Goal: Task Accomplishment & Management: Complete application form

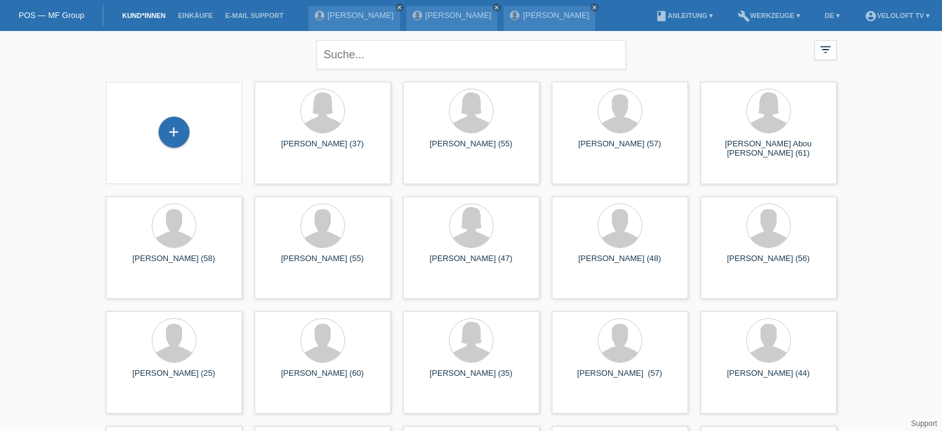
click at [384, 56] on input "text" at bounding box center [472, 54] width 310 height 29
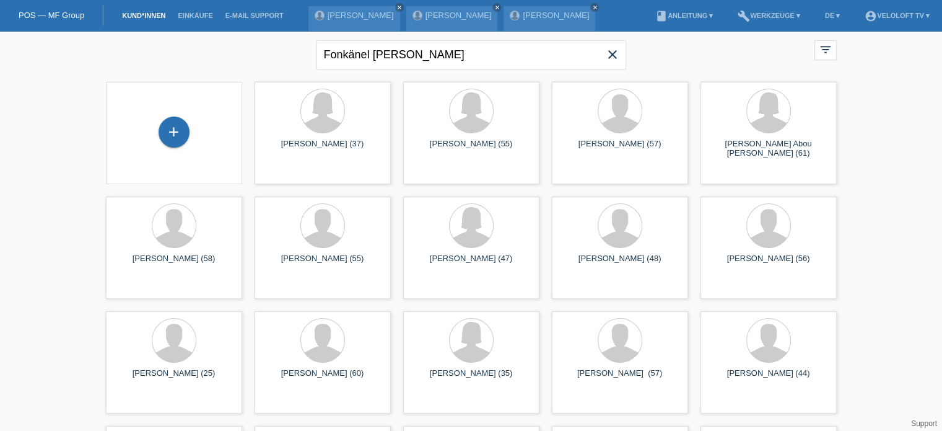
type input "Fonkänel Fritz"
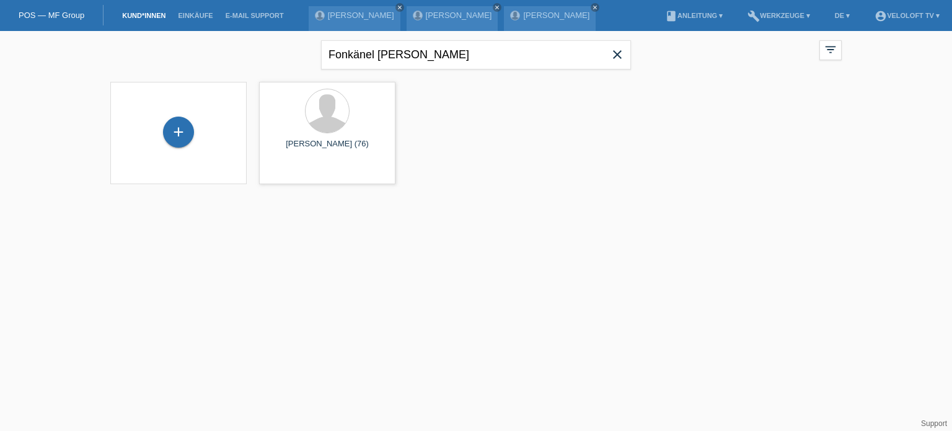
drag, startPoint x: 404, startPoint y: 46, endPoint x: 315, endPoint y: 50, distance: 88.7
click at [315, 50] on div "Fonkänel Fritz close filter_list view_module Alle Kund*innen anzeigen star Mark…" at bounding box center [475, 53] width 743 height 45
click at [183, 131] on div "+" at bounding box center [178, 131] width 31 height 31
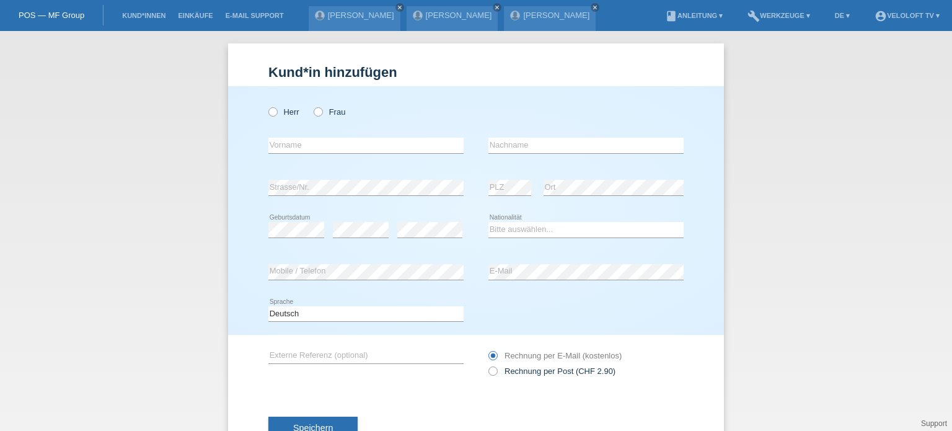
drag, startPoint x: 269, startPoint y: 113, endPoint x: 295, endPoint y: 144, distance: 40.5
click at [266, 105] on icon at bounding box center [266, 105] width 0 height 0
click at [271, 113] on input "Herr" at bounding box center [272, 111] width 8 height 8
radio input "true"
click at [295, 148] on input "text" at bounding box center [365, 145] width 195 height 15
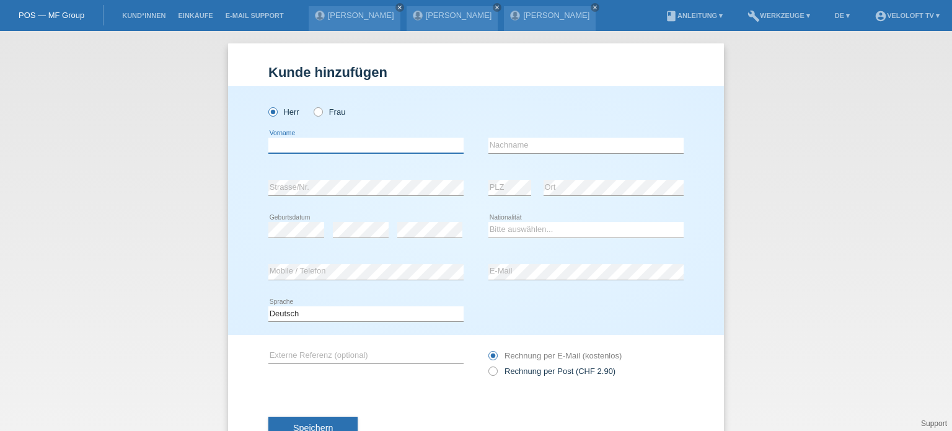
paste input "Fonkänel Fritz"
click at [268, 143] on input "Fonkänel Fritz" at bounding box center [365, 145] width 195 height 15
type input "[PERSON_NAME]"
click at [504, 145] on input "text" at bounding box center [585, 145] width 195 height 15
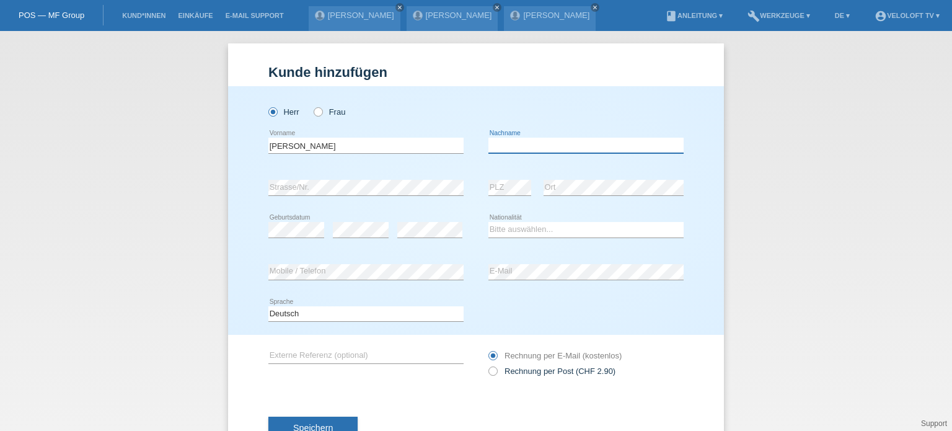
paste input "Fonkänel"
type input "Fonkänel"
click at [515, 196] on div "error PLZ" at bounding box center [509, 188] width 43 height 42
click at [500, 234] on select "Bitte auswählen... Schweiz Deutschland Liechtenstein Österreich ------------ Af…" at bounding box center [585, 229] width 195 height 15
select select "CH"
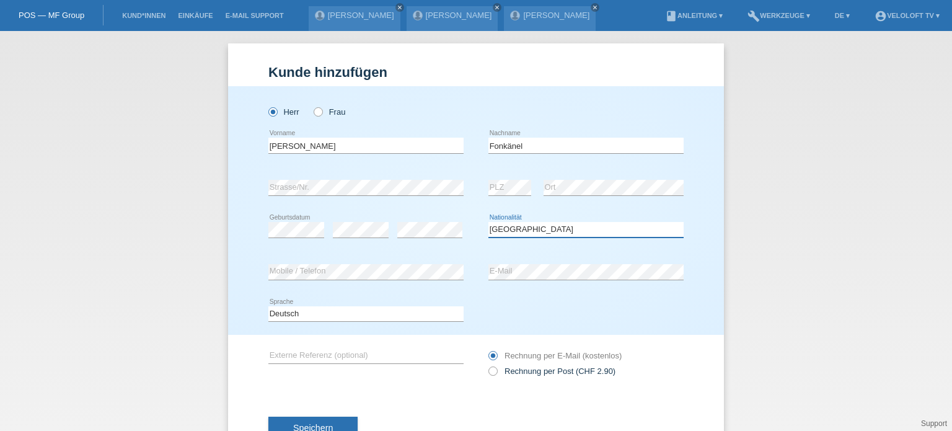
click at [488, 222] on select "Bitte auswählen... Schweiz Deutschland Liechtenstein Österreich ------------ Af…" at bounding box center [585, 229] width 195 height 15
click at [486, 364] on icon at bounding box center [486, 364] width 0 height 0
click at [488, 373] on input "Rechnung per Post (CHF 2.90)" at bounding box center [492, 373] width 8 height 15
radio input "true"
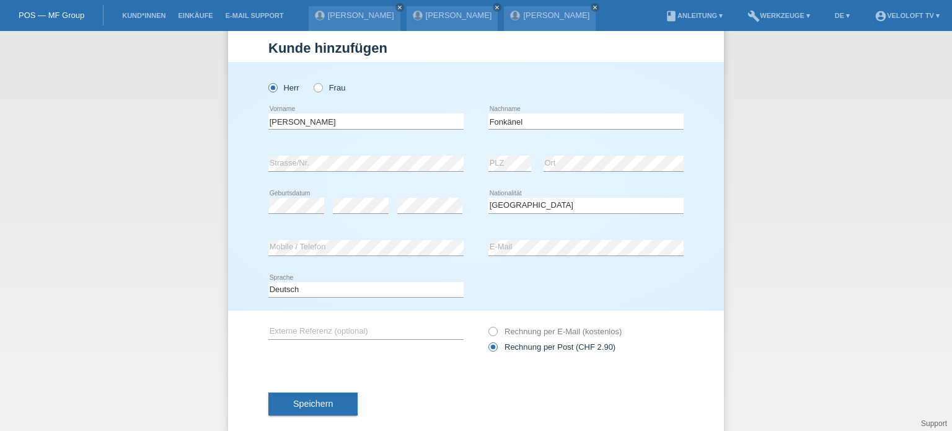
scroll to position [45, 0]
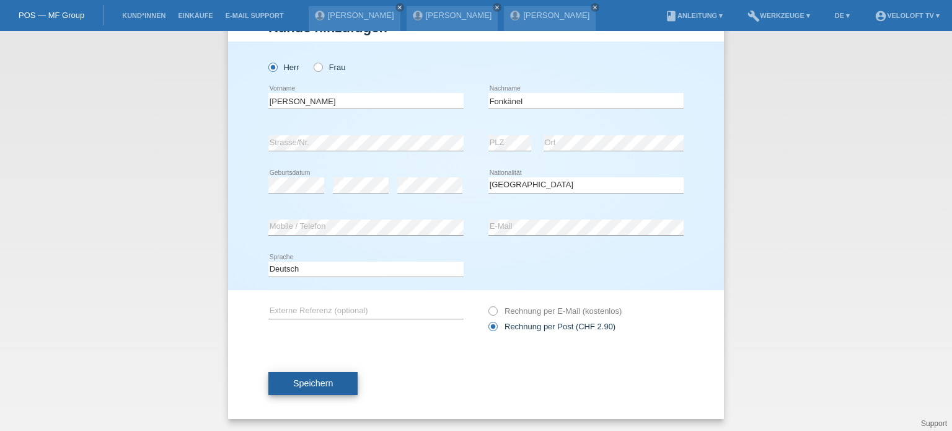
click at [305, 381] on span "Speichern" at bounding box center [313, 383] width 40 height 10
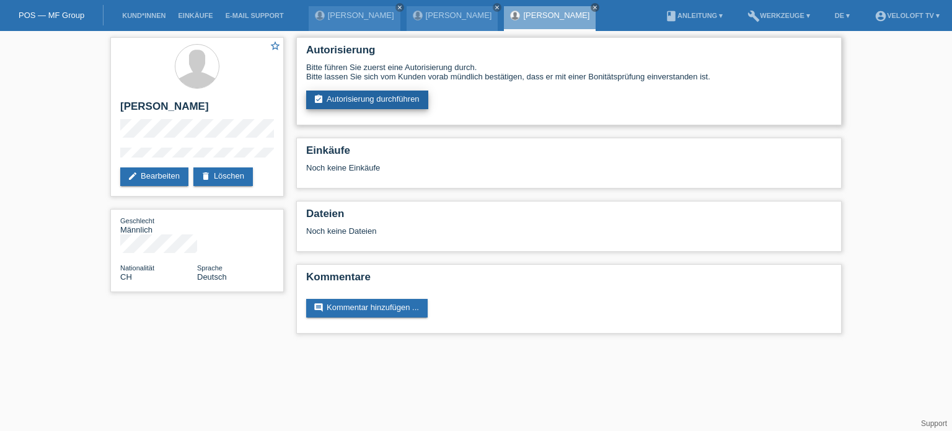
click at [353, 101] on link "assignment_turned_in Autorisierung durchführen" at bounding box center [367, 99] width 122 height 19
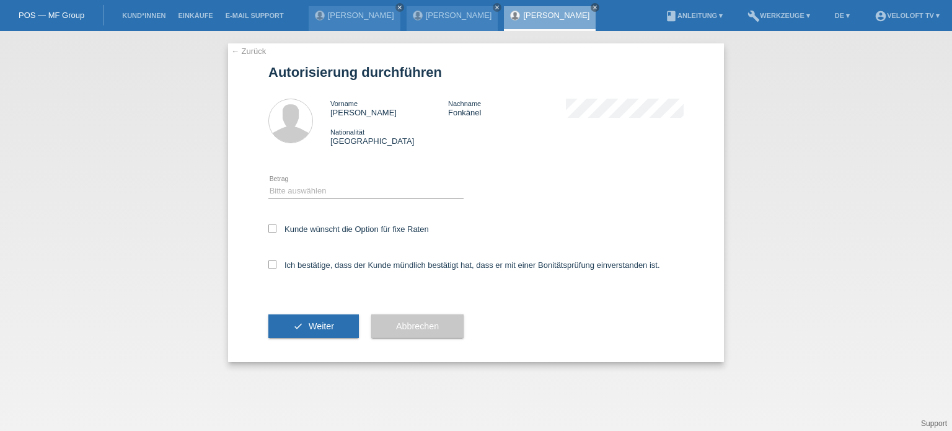
click at [322, 183] on div "Bitte auswählen CHF 1.00 - CHF 499.00 CHF 500.00 - CHF 1'999.00 CHF 2'000.00 - …" at bounding box center [365, 191] width 195 height 42
click at [317, 191] on select "Bitte auswählen CHF 1.00 - CHF 499.00 CHF 500.00 - CHF 1'999.00 CHF 2'000.00 - …" at bounding box center [365, 190] width 195 height 15
select select "3"
click at [268, 183] on select "Bitte auswählen CHF 1.00 - CHF 499.00 CHF 500.00 - CHF 1'999.00 CHF 2'000.00 - …" at bounding box center [365, 190] width 195 height 15
drag, startPoint x: 273, startPoint y: 226, endPoint x: 273, endPoint y: 234, distance: 8.1
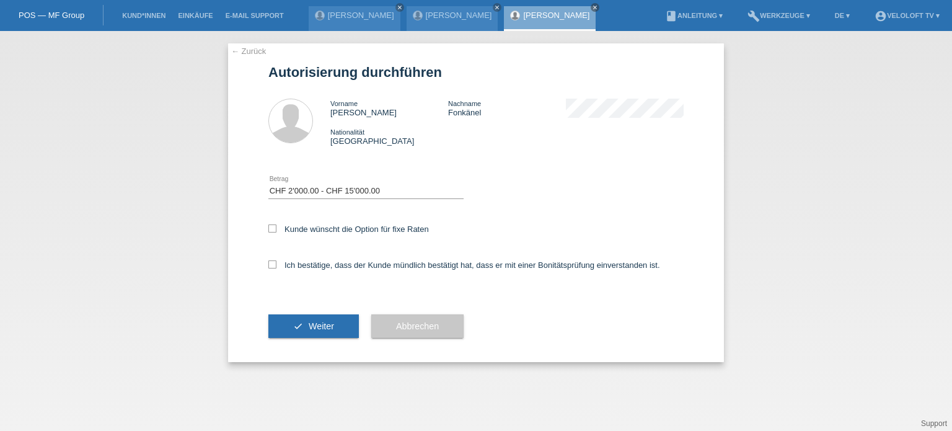
click at [273, 226] on icon at bounding box center [272, 228] width 8 height 8
click at [273, 226] on input "Kunde wünscht die Option für fixe Raten" at bounding box center [272, 228] width 8 height 8
checkbox input "true"
click at [273, 267] on icon at bounding box center [272, 264] width 8 height 8
click at [273, 267] on input "Ich bestätige, dass der Kunde mündlich bestätigt hat, dass er mit einer Bonität…" at bounding box center [272, 264] width 8 height 8
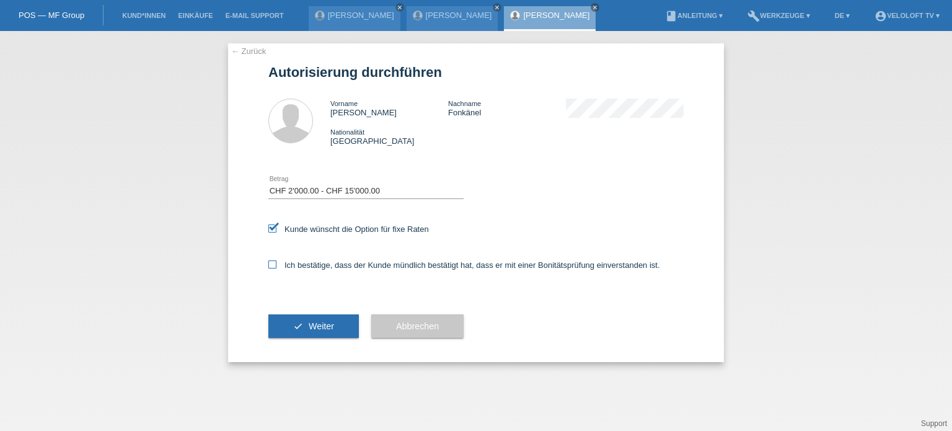
checkbox input "true"
click at [320, 328] on span "Weiter" at bounding box center [321, 326] width 25 height 10
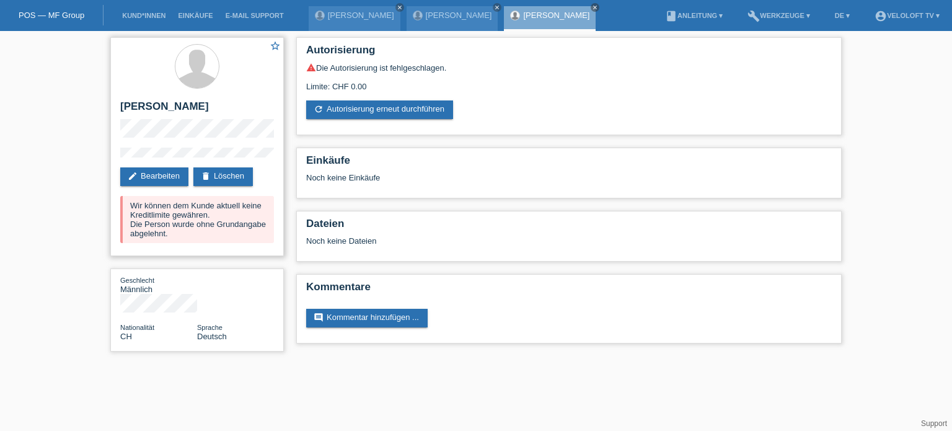
click at [167, 219] on div "Wir können dem Kunde aktuell keine Kreditlimite gewähren. Die Person wurde ohne…" at bounding box center [197, 219] width 154 height 47
click at [52, 217] on div "star_border [PERSON_NAME] edit Bearbeiten delete Löschen Wir können dem Kunde a…" at bounding box center [476, 197] width 952 height 333
click at [937, 276] on div "star_border [PERSON_NAME] edit Bearbeiten delete Löschen Wir können dem Kunde a…" at bounding box center [476, 197] width 952 height 333
click at [64, 88] on div "star_border [PERSON_NAME] edit Bearbeiten delete Löschen Wir können dem Kunde a…" at bounding box center [476, 197] width 952 height 333
drag, startPoint x: 121, startPoint y: 101, endPoint x: 213, endPoint y: 160, distance: 109.0
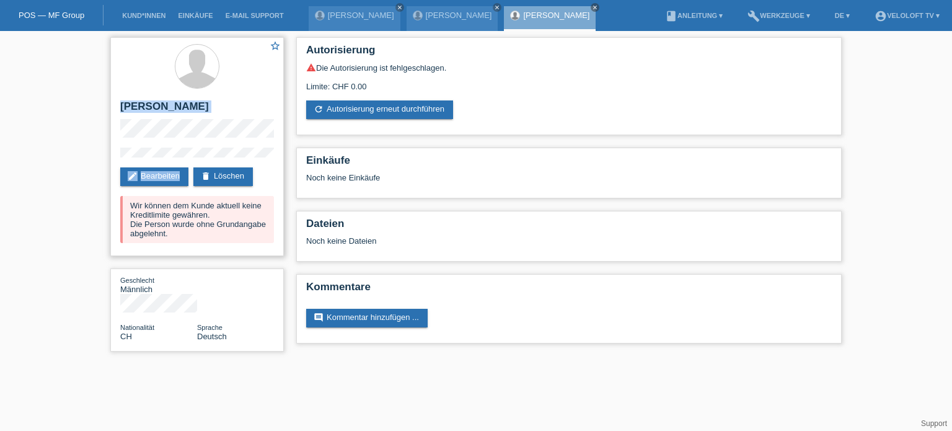
click at [213, 160] on div "star_border [PERSON_NAME] edit Bearbeiten delete Löschen Wir können dem Kunde a…" at bounding box center [196, 146] width 173 height 219
copy div "[PERSON_NAME] edit Bearbeiten"
drag, startPoint x: 149, startPoint y: 110, endPoint x: 155, endPoint y: 108, distance: 6.7
click at [149, 109] on h2 "[PERSON_NAME]" at bounding box center [197, 109] width 154 height 19
click at [165, 103] on h2 "[PERSON_NAME]" at bounding box center [197, 109] width 154 height 19
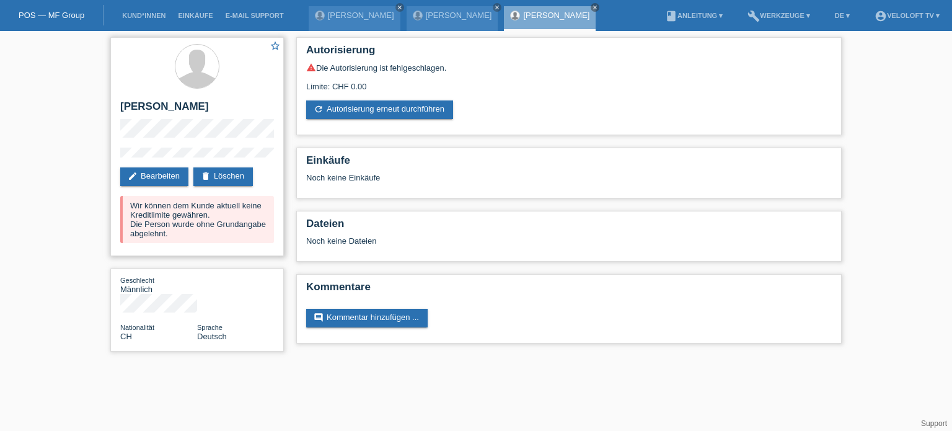
click at [169, 102] on h2 "[PERSON_NAME]" at bounding box center [197, 109] width 154 height 19
click at [164, 175] on link "edit Bearbeiten" at bounding box center [154, 176] width 68 height 19
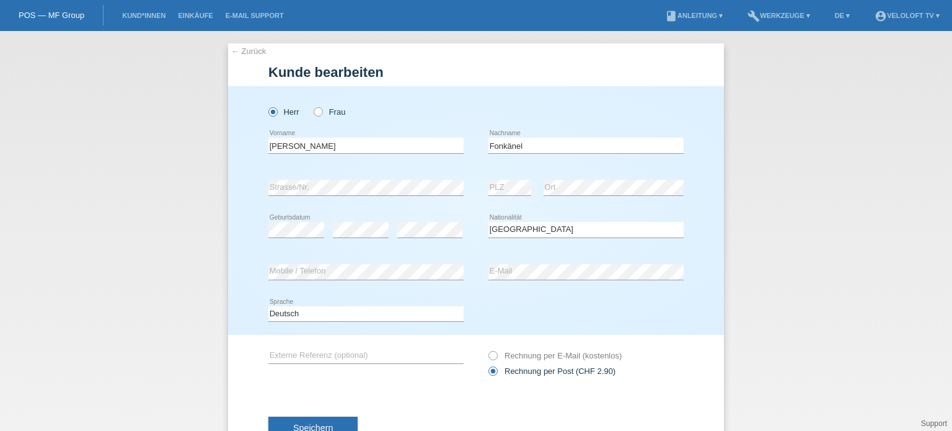
select select "CH"
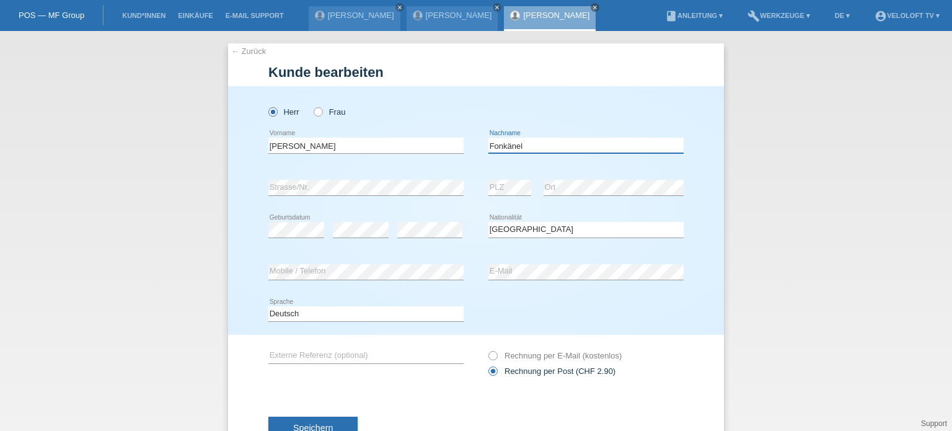
click at [502, 145] on input "Fonkänel" at bounding box center [585, 145] width 195 height 15
type input "von Känel"
click at [313, 426] on span "Speichern" at bounding box center [313, 428] width 40 height 10
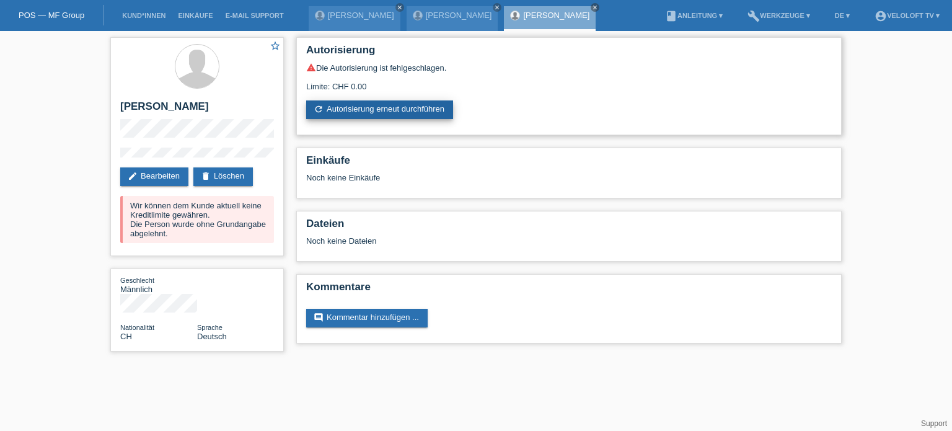
click at [399, 106] on link "refresh Autorisierung erneut durchführen" at bounding box center [379, 109] width 147 height 19
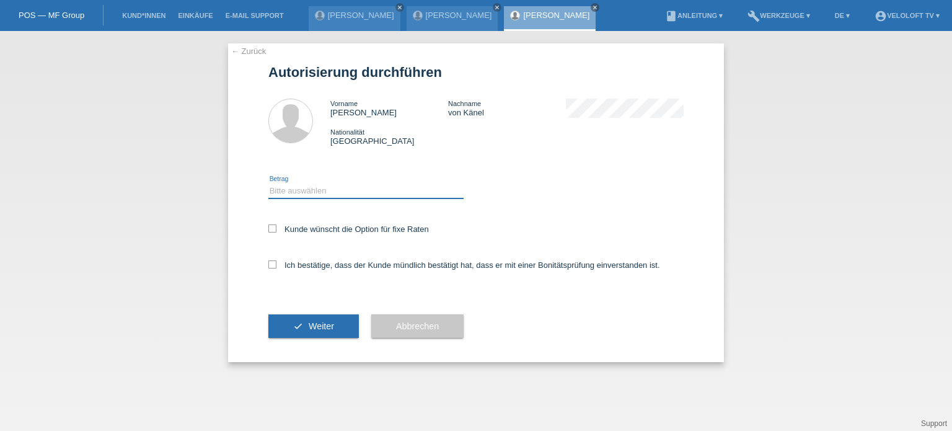
click at [312, 190] on select "Bitte auswählen CHF 1.00 - CHF 499.00 CHF 500.00 - CHF 1'999.00 CHF 2'000.00 - …" at bounding box center [365, 190] width 195 height 15
select select "3"
click at [268, 183] on select "Bitte auswählen CHF 1.00 - CHF 499.00 CHF 500.00 - CHF 1'999.00 CHF 2'000.00 - …" at bounding box center [365, 190] width 195 height 15
click at [273, 229] on icon at bounding box center [272, 228] width 8 height 8
click at [273, 229] on input "Kunde wünscht die Option für fixe Raten" at bounding box center [272, 228] width 8 height 8
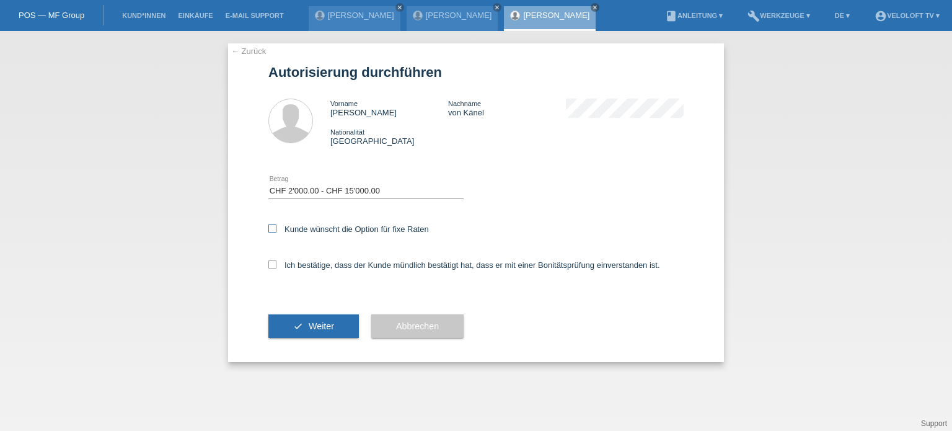
checkbox input "true"
click at [273, 267] on icon at bounding box center [272, 264] width 8 height 8
click at [273, 267] on input "Ich bestätige, dass der Kunde mündlich bestätigt hat, dass er mit einer Bonität…" at bounding box center [272, 264] width 8 height 8
checkbox input "true"
click at [343, 327] on button "check Weiter" at bounding box center [313, 326] width 90 height 24
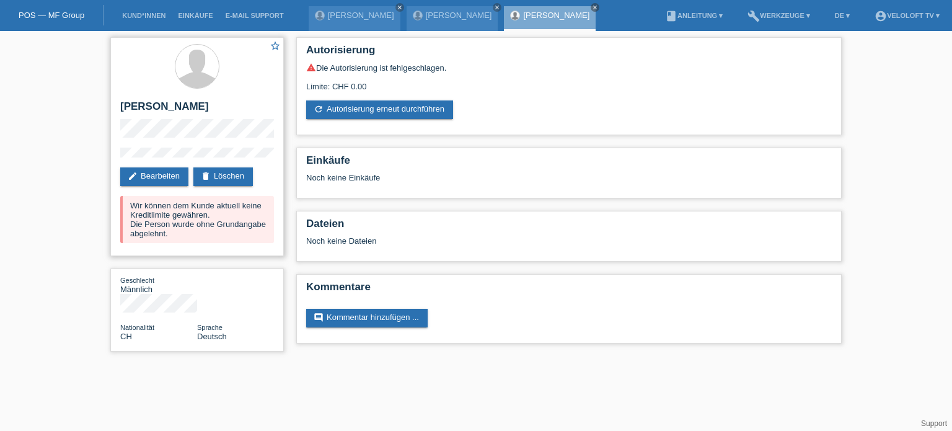
click at [235, 116] on h2 "[PERSON_NAME]" at bounding box center [197, 109] width 154 height 19
click at [142, 16] on link "Kund*innen" at bounding box center [144, 15] width 56 height 7
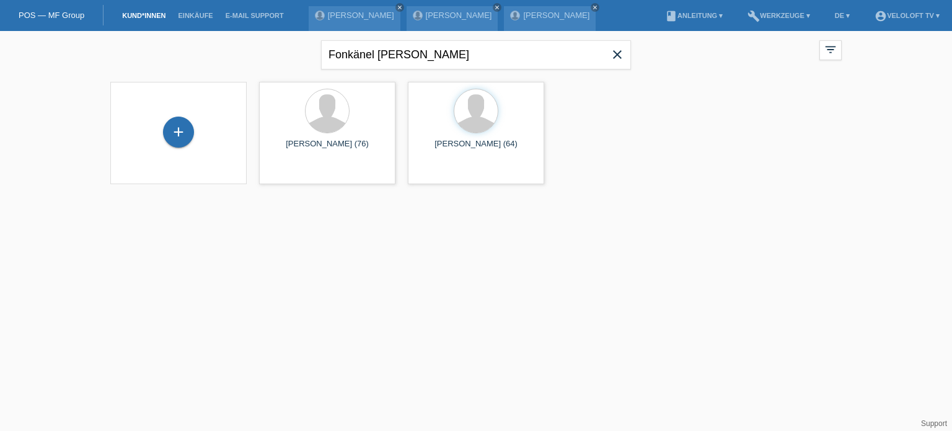
click at [616, 50] on icon "close" at bounding box center [617, 54] width 15 height 15
